Goal: Information Seeking & Learning: Learn about a topic

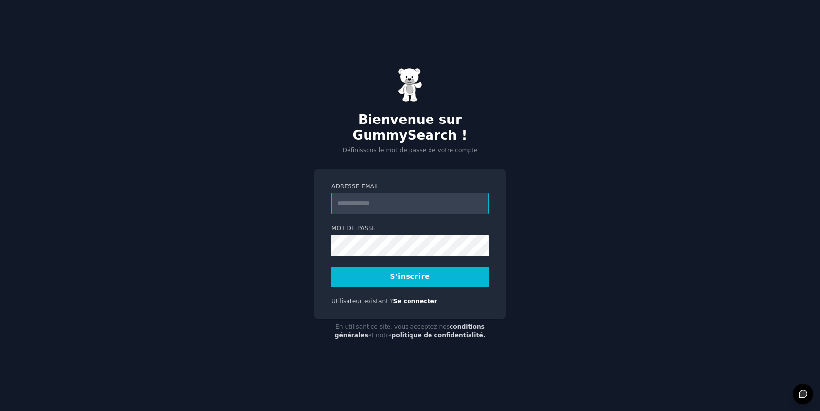
click at [414, 195] on input "Adresse email" at bounding box center [409, 203] width 157 height 21
type input "**********"
click at [414, 277] on button "S'inscrire" at bounding box center [409, 276] width 157 height 20
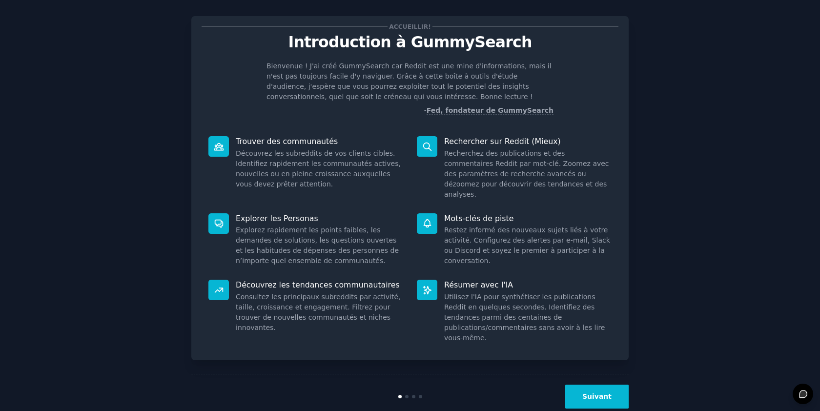
scroll to position [12, 0]
click at [589, 384] on button "Suivant" at bounding box center [596, 396] width 63 height 24
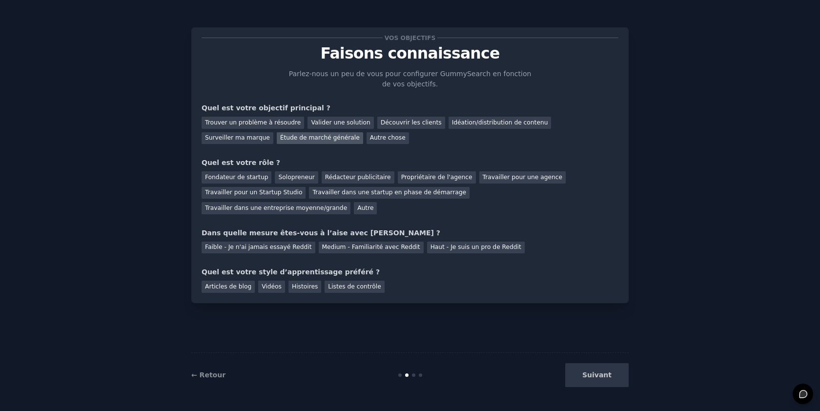
click at [280, 139] on font "Étude de marché générale" at bounding box center [320, 137] width 80 height 7
click at [260, 123] on font "Trouver un problème à résoudre" at bounding box center [253, 122] width 96 height 7
click at [236, 181] on div "Fondateur de startup" at bounding box center [237, 177] width 70 height 12
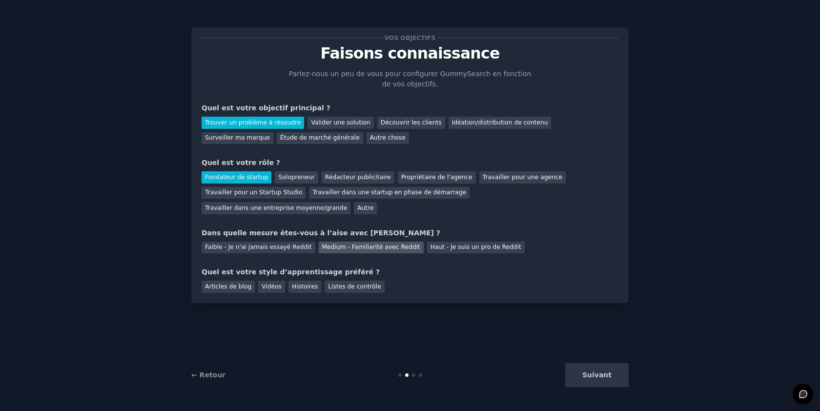
click at [346, 247] on font "Medium - Familiarité avec Reddit" at bounding box center [371, 246] width 98 height 7
click at [272, 287] on font "Vidéos" at bounding box center [272, 286] width 20 height 7
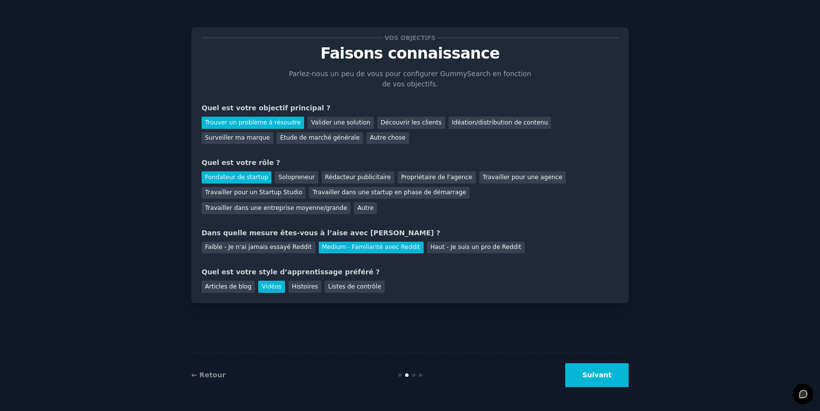
click at [320, 287] on div "Articles de blog Vidéos Histoires Listes de contrôle" at bounding box center [410, 285] width 417 height 16
click at [306, 287] on font "Histoires" at bounding box center [305, 286] width 26 height 7
click at [272, 285] on font "Vidéos" at bounding box center [272, 286] width 20 height 7
click at [600, 381] on button "Suivant" at bounding box center [596, 375] width 63 height 24
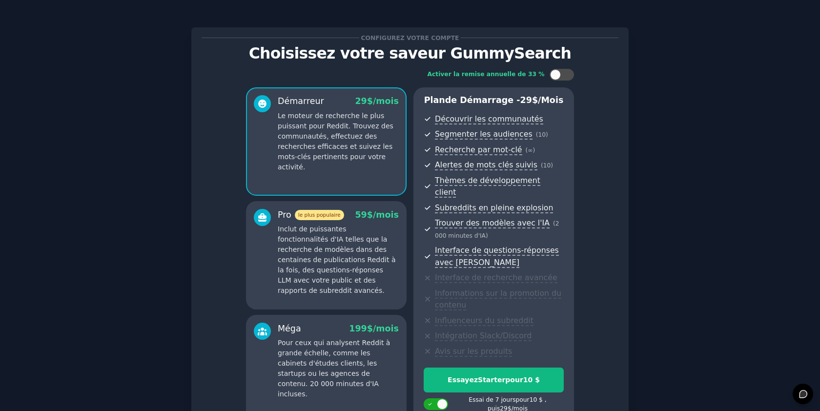
scroll to position [93, 0]
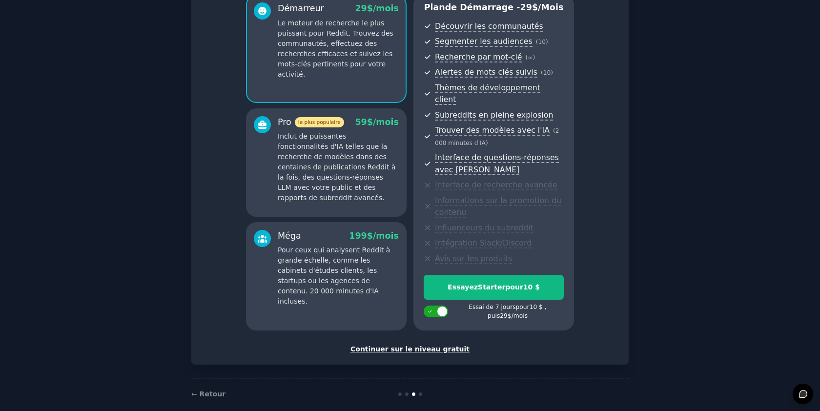
click at [438, 345] on font "Continuer sur le niveau gratuit" at bounding box center [409, 349] width 119 height 8
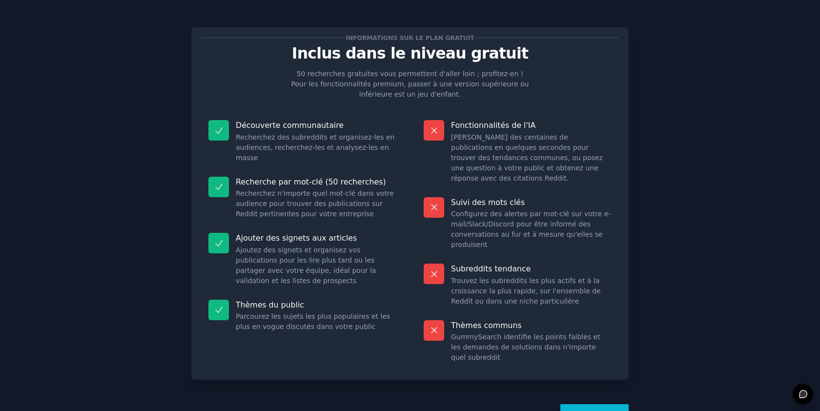
scroll to position [31, 0]
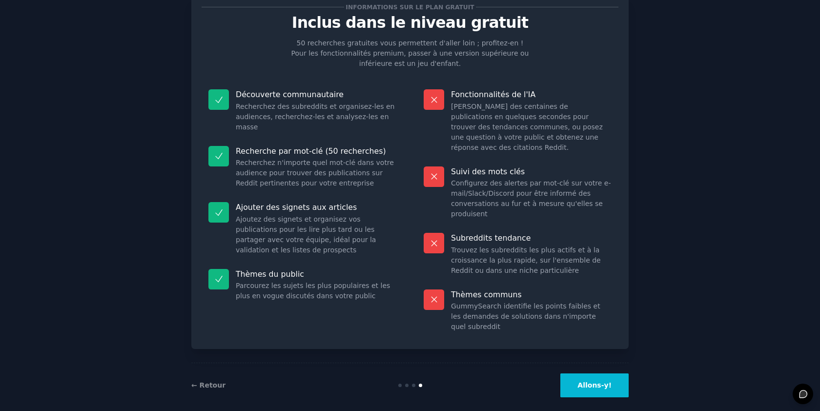
click at [605, 373] on button "Allons-y!" at bounding box center [594, 385] width 68 height 24
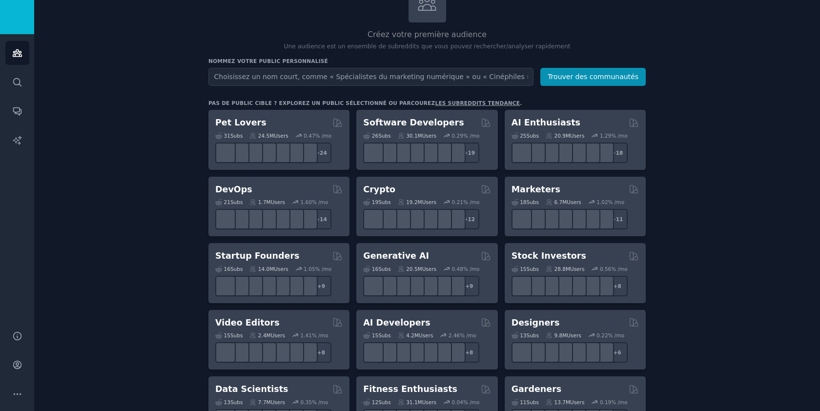
scroll to position [78, 0]
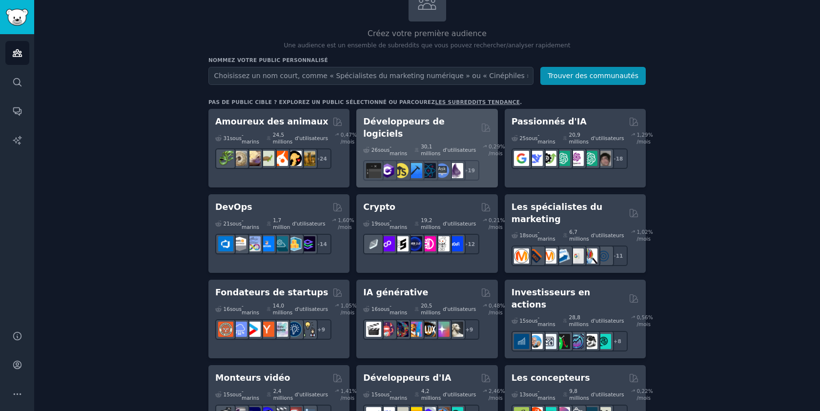
click at [433, 124] on font "Développeurs de logiciels" at bounding box center [403, 128] width 81 height 22
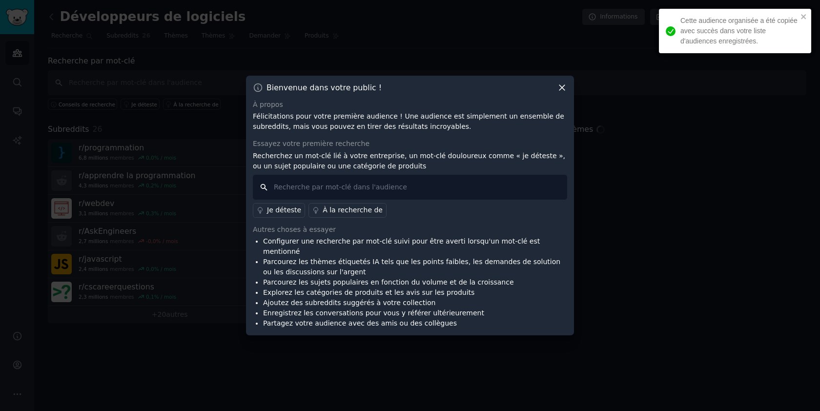
click at [464, 190] on input "text" at bounding box center [410, 187] width 314 height 25
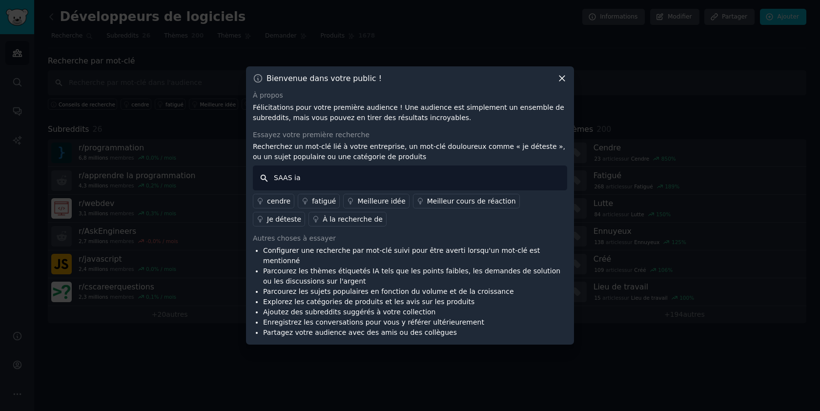
type input "SAAS ia"
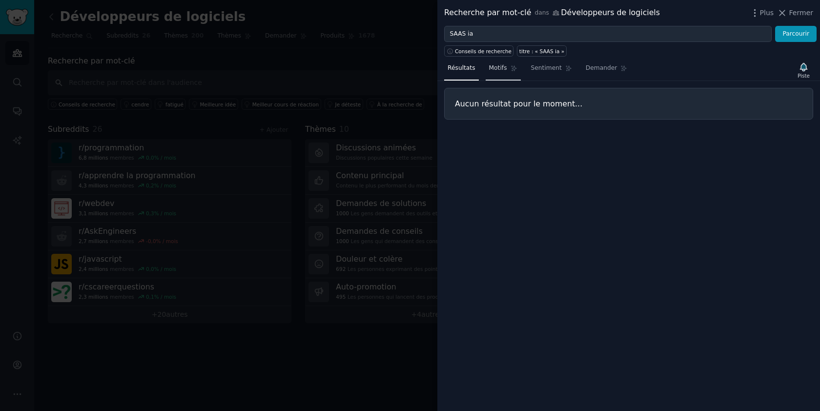
click at [504, 70] on font "Motifs" at bounding box center [498, 67] width 18 height 7
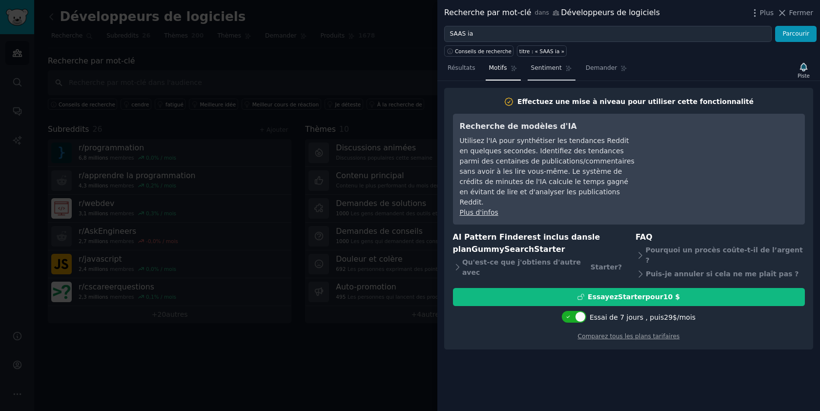
click at [537, 73] on link "Sentiment" at bounding box center [551, 70] width 48 height 20
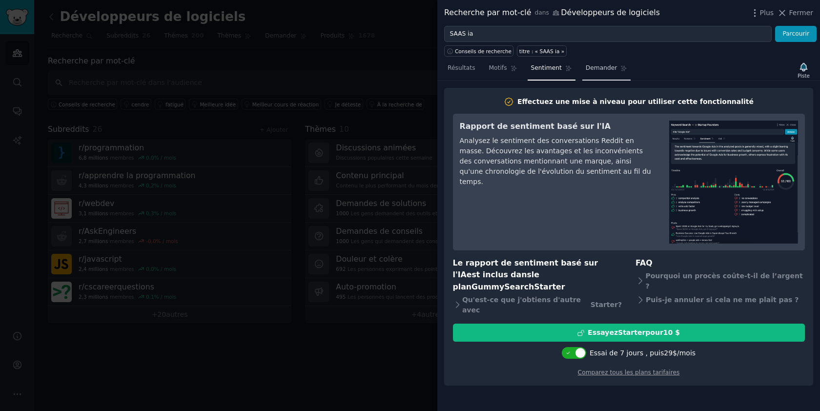
click at [595, 71] on font "Demander" at bounding box center [601, 67] width 32 height 7
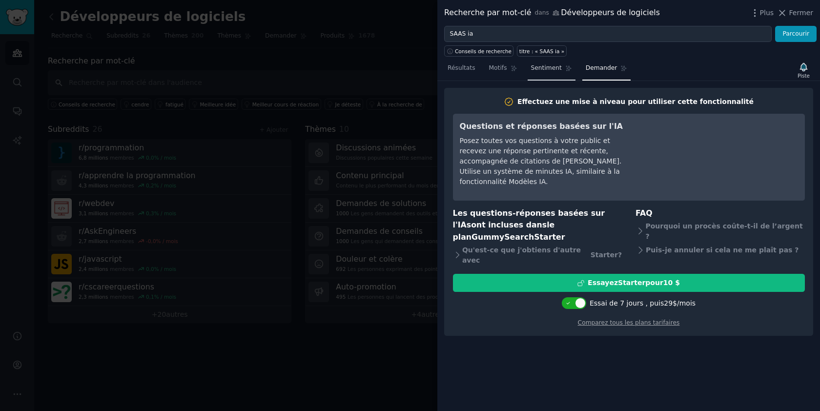
click at [551, 65] on font "Sentiment" at bounding box center [546, 67] width 31 height 7
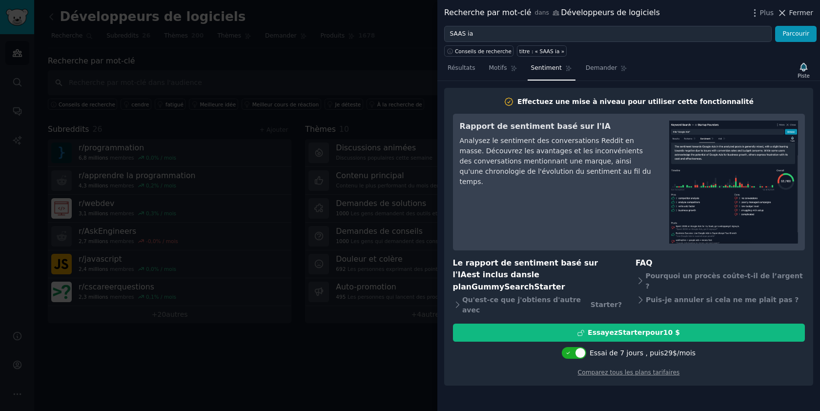
click at [801, 10] on font "Fermer" at bounding box center [801, 13] width 24 height 8
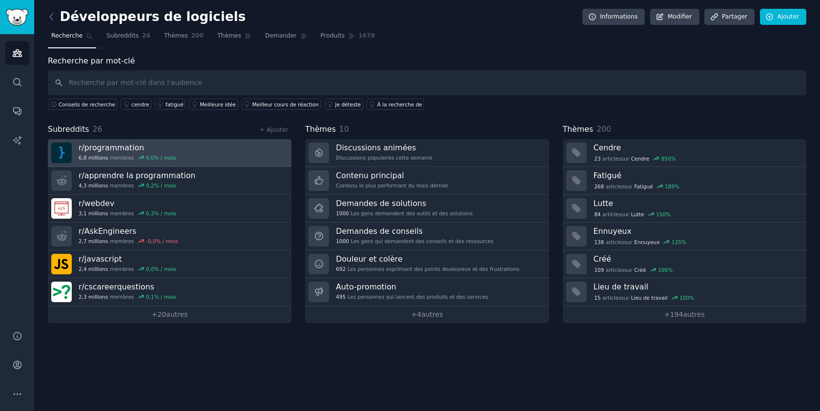
click at [172, 146] on h3 "r/ programmation" at bounding box center [128, 147] width 98 height 10
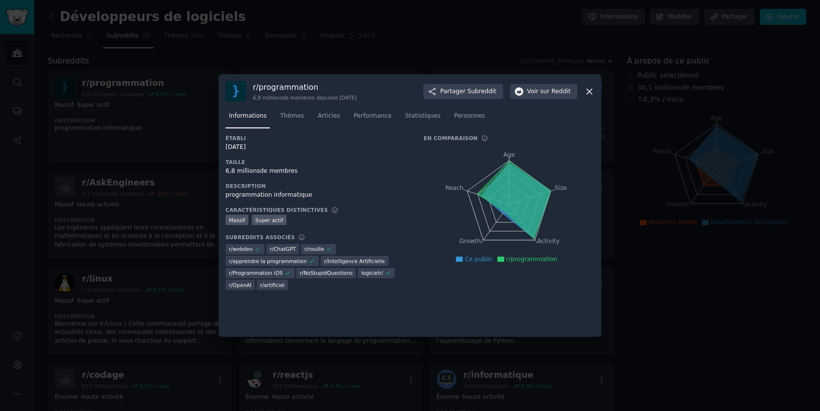
click at [587, 90] on icon at bounding box center [588, 91] width 5 height 5
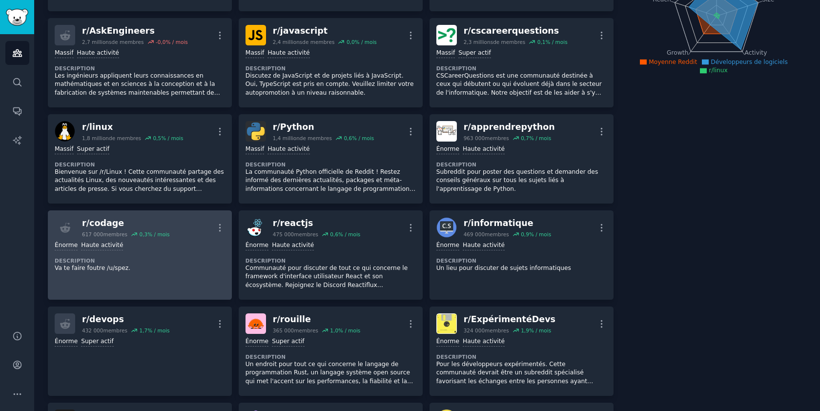
scroll to position [146, 0]
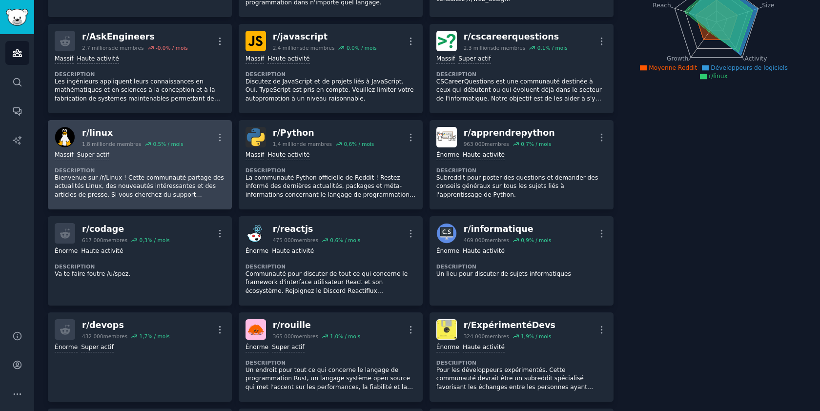
click at [210, 147] on div "Massif Super actif Description Bienvenue sur /r/Linux ! Cette communauté partag…" at bounding box center [140, 174] width 170 height 55
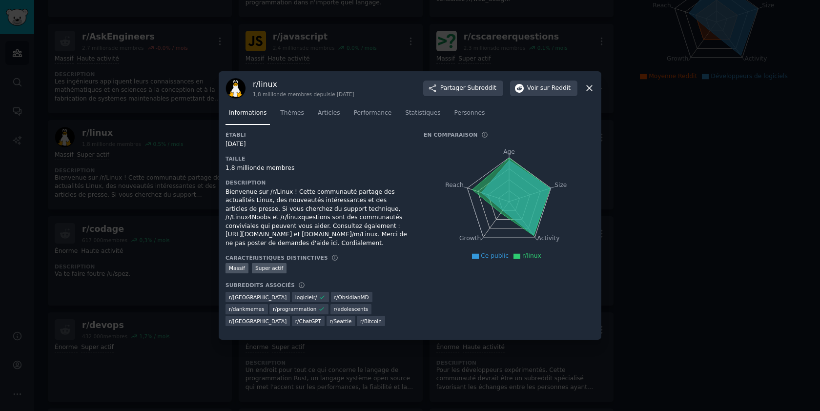
click at [198, 196] on div at bounding box center [410, 205] width 820 height 411
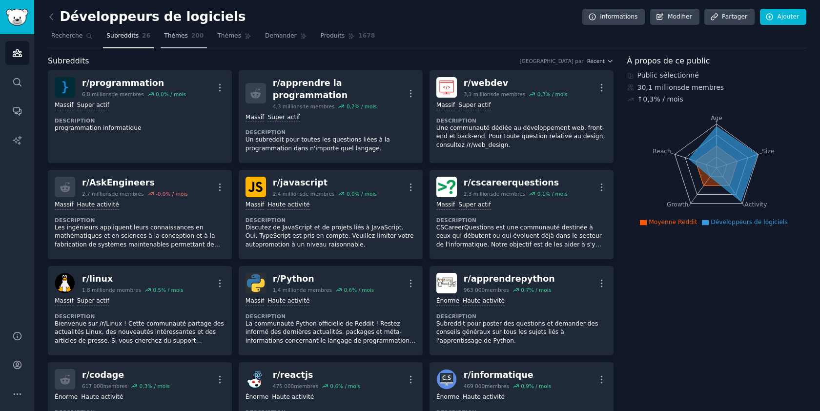
click at [175, 33] on font "Thèmes" at bounding box center [176, 35] width 24 height 7
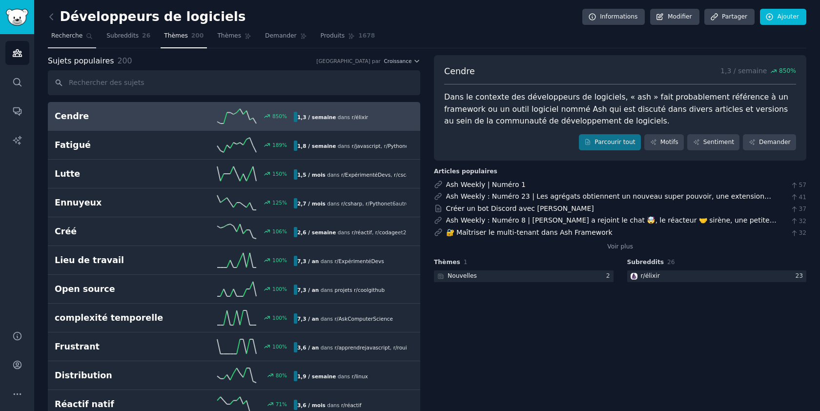
click at [81, 40] on link "Recherche" at bounding box center [72, 38] width 48 height 20
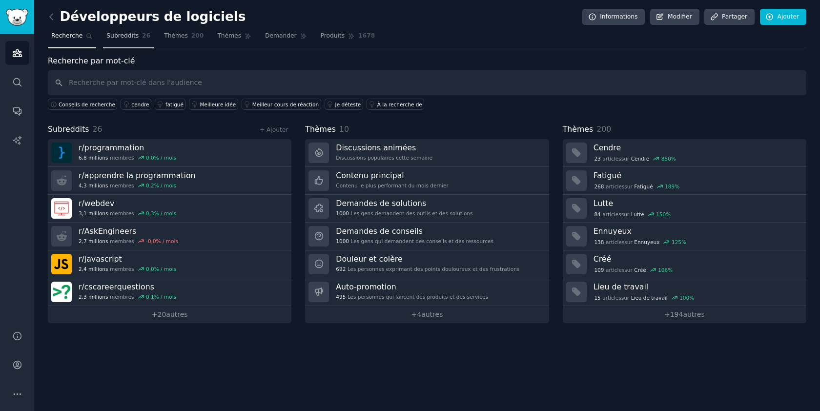
click at [116, 40] on span "Subreddits" at bounding box center [122, 36] width 32 height 9
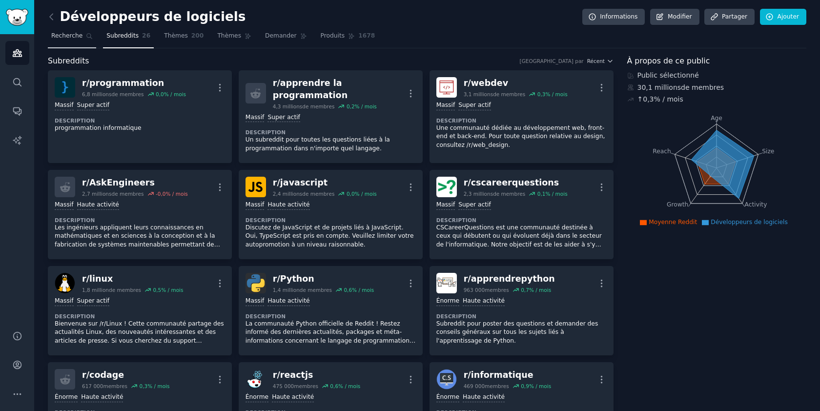
click at [75, 36] on font "Recherche" at bounding box center [66, 35] width 31 height 7
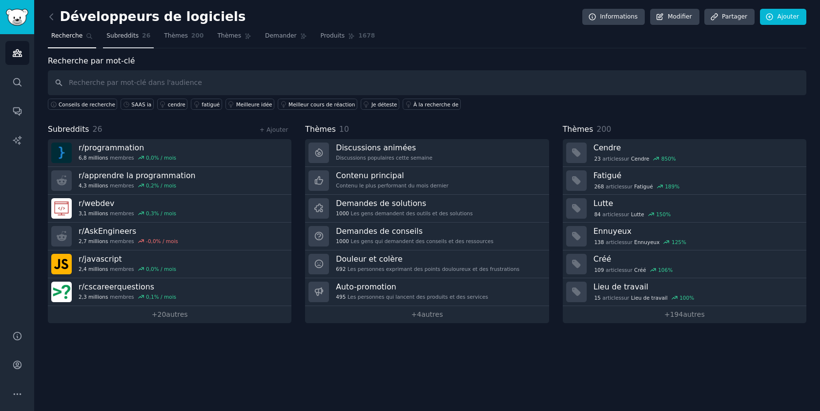
click at [142, 38] on font "26" at bounding box center [146, 35] width 8 height 7
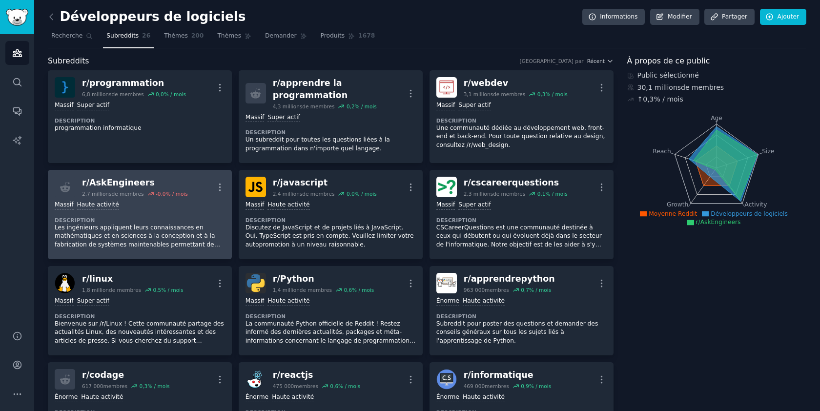
click at [209, 189] on div "r/ AskEngineers 2,7 millions de membres -0,0 % / mois Plus" at bounding box center [140, 187] width 170 height 20
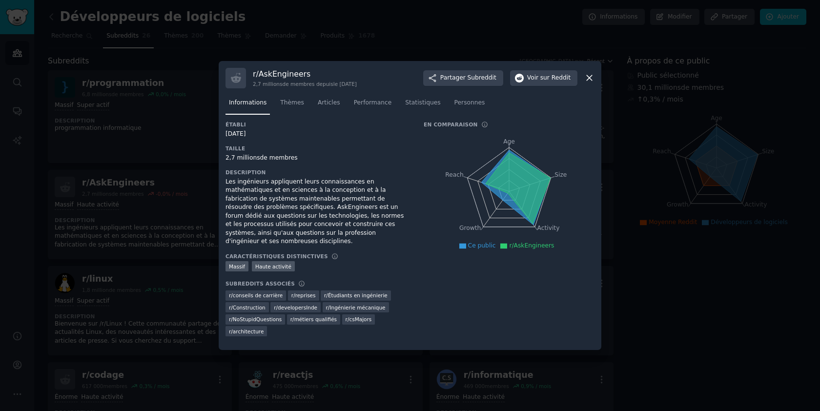
click at [584, 76] on div "r/ AskEngineers 2,7 millions de membres depuis le 27/03/2011 Partager Subreddit…" at bounding box center [409, 78] width 369 height 20
click at [584, 78] on icon at bounding box center [589, 78] width 10 height 10
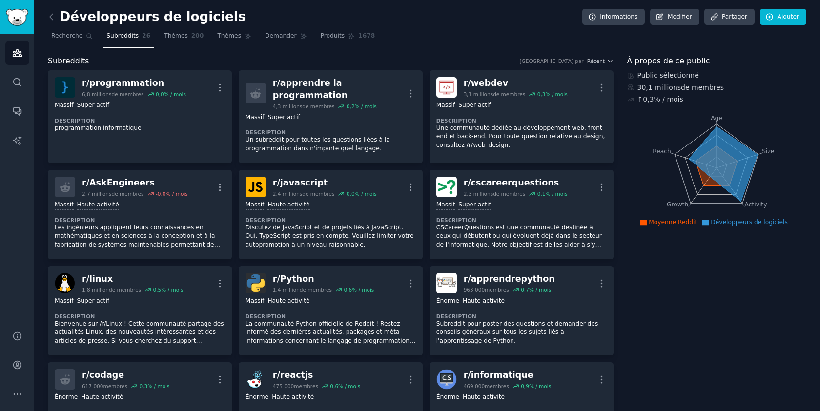
click at [61, 14] on font "Développeurs de logiciels" at bounding box center [153, 16] width 186 height 15
click at [57, 18] on link at bounding box center [54, 17] width 12 height 16
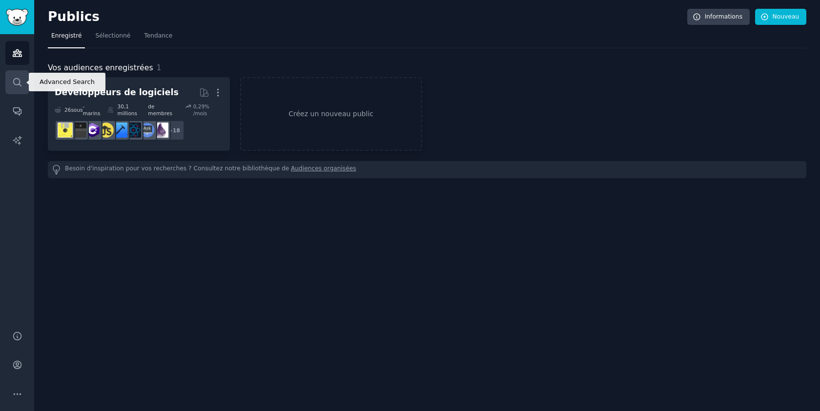
click at [22, 87] on icon "Barre latérale" at bounding box center [17, 82] width 10 height 10
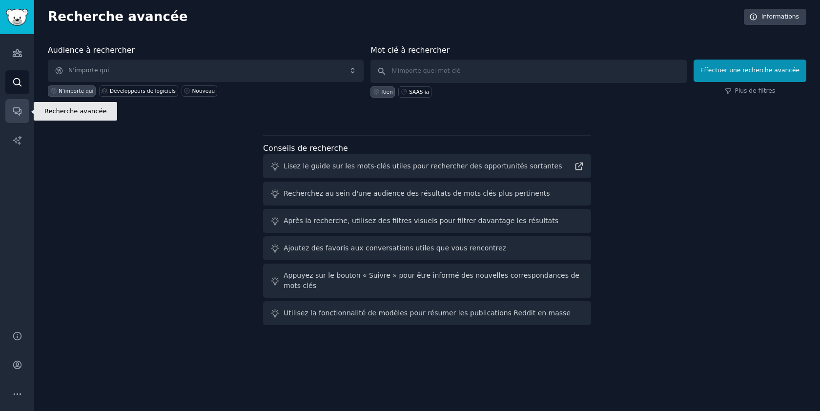
click at [21, 112] on icon "Barre latérale" at bounding box center [17, 111] width 10 height 10
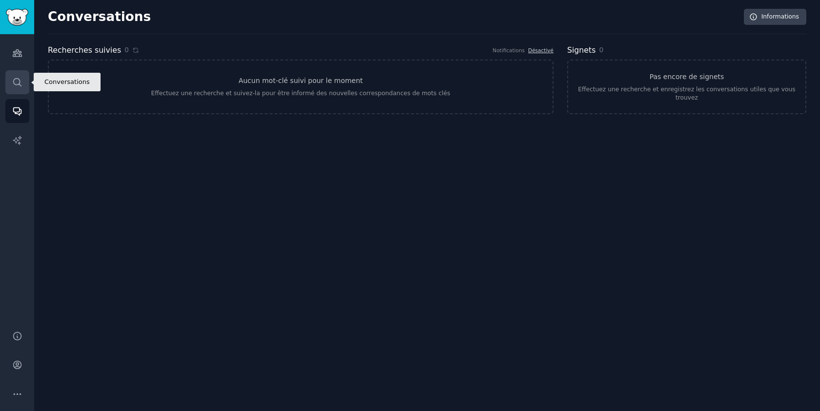
click at [17, 89] on link "Recherche" at bounding box center [17, 82] width 24 height 24
